Goal: Navigation & Orientation: Go to known website

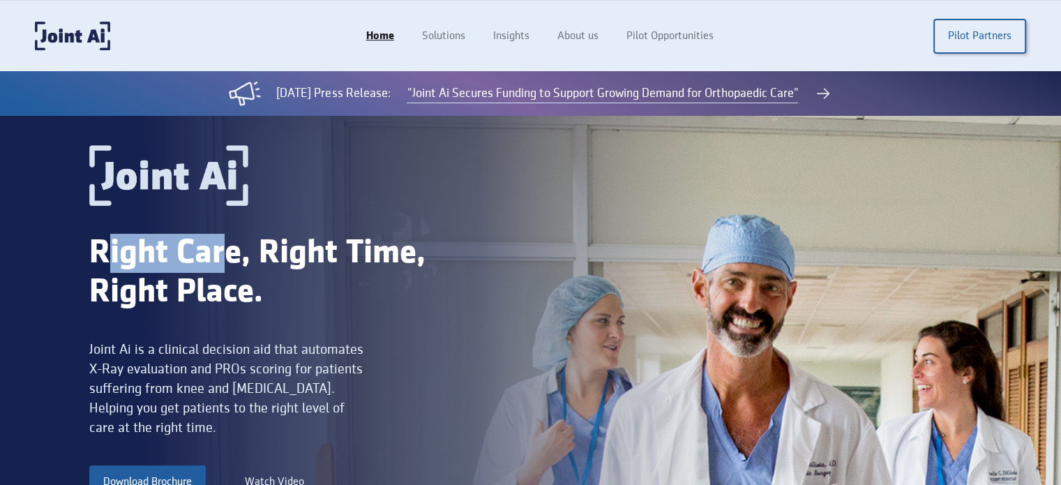
drag, startPoint x: 106, startPoint y: 249, endPoint x: 258, endPoint y: 253, distance: 152.1
click at [236, 254] on div "Right Care, Right Time, Right Place." at bounding box center [288, 273] width 398 height 78
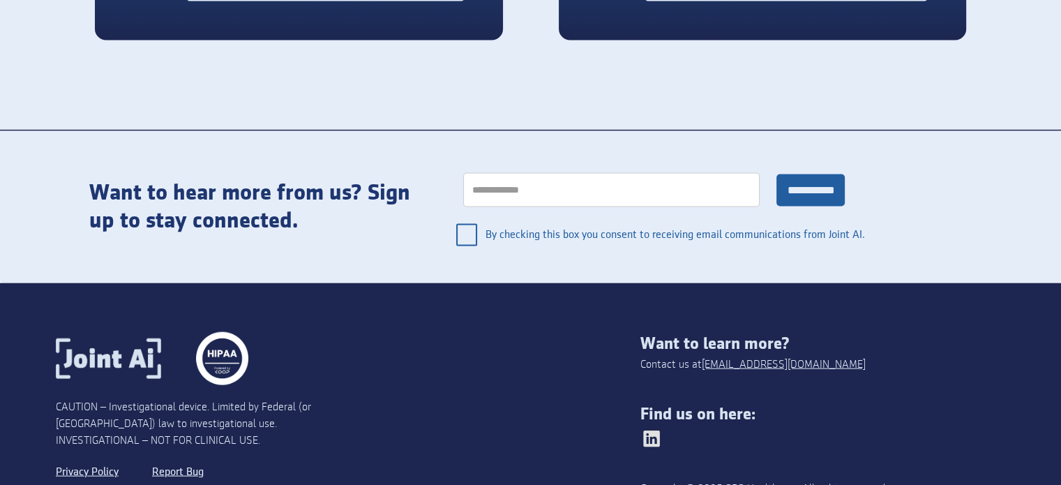
scroll to position [2995, 0]
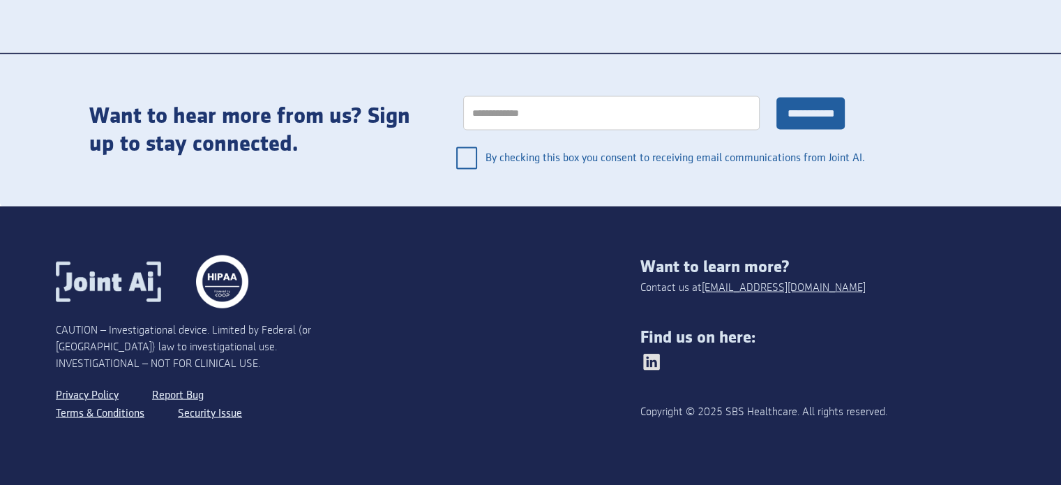
click at [653, 365] on img at bounding box center [651, 362] width 22 height 22
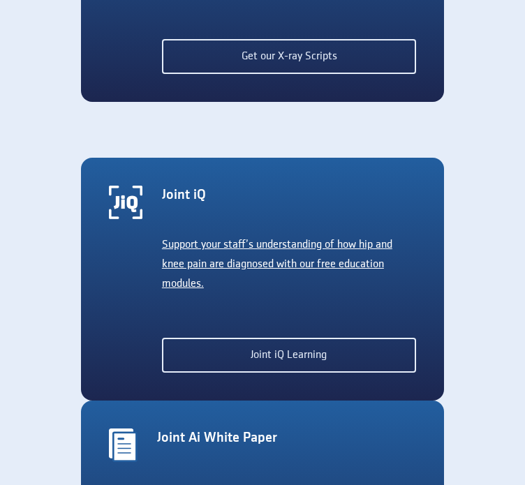
scroll to position [2869, 0]
